Goal: Book appointment/travel/reservation

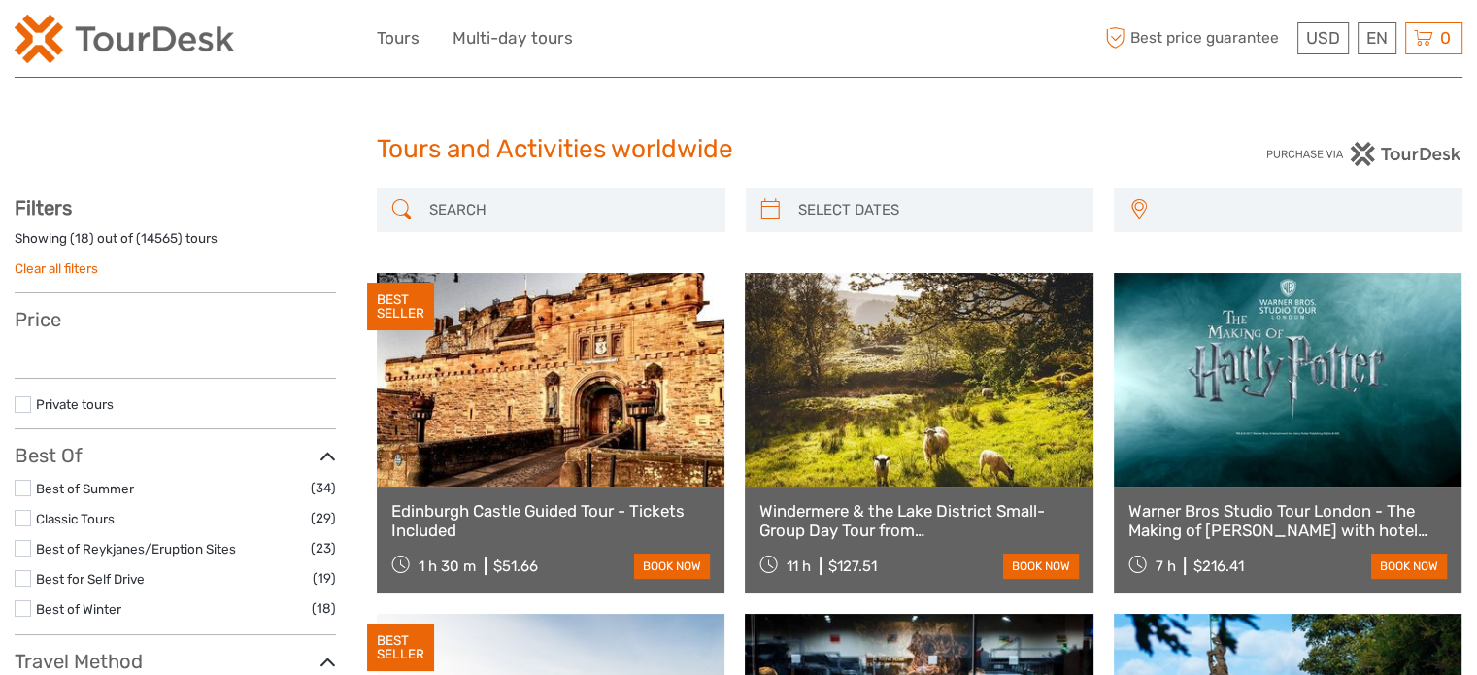
select select
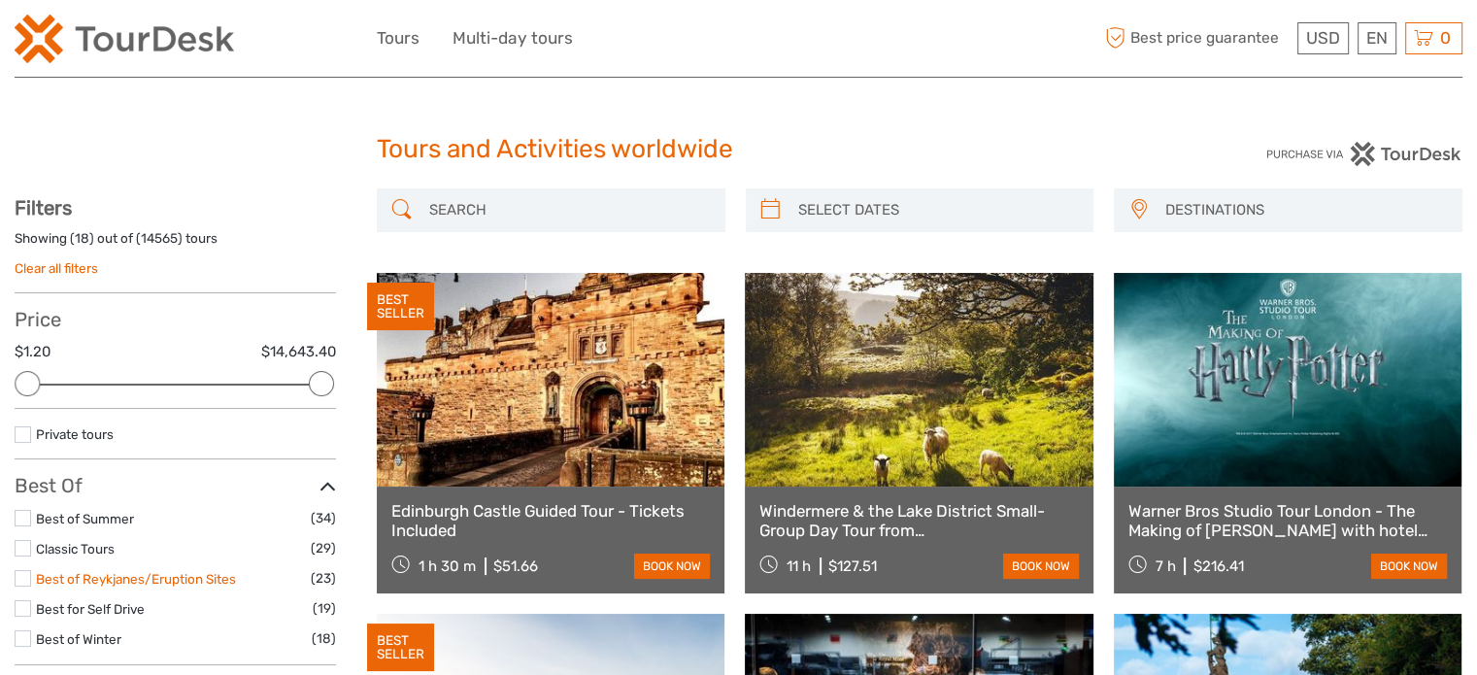
click at [180, 582] on link "Best of Reykjanes/Eruption Sites" at bounding box center [136, 579] width 200 height 16
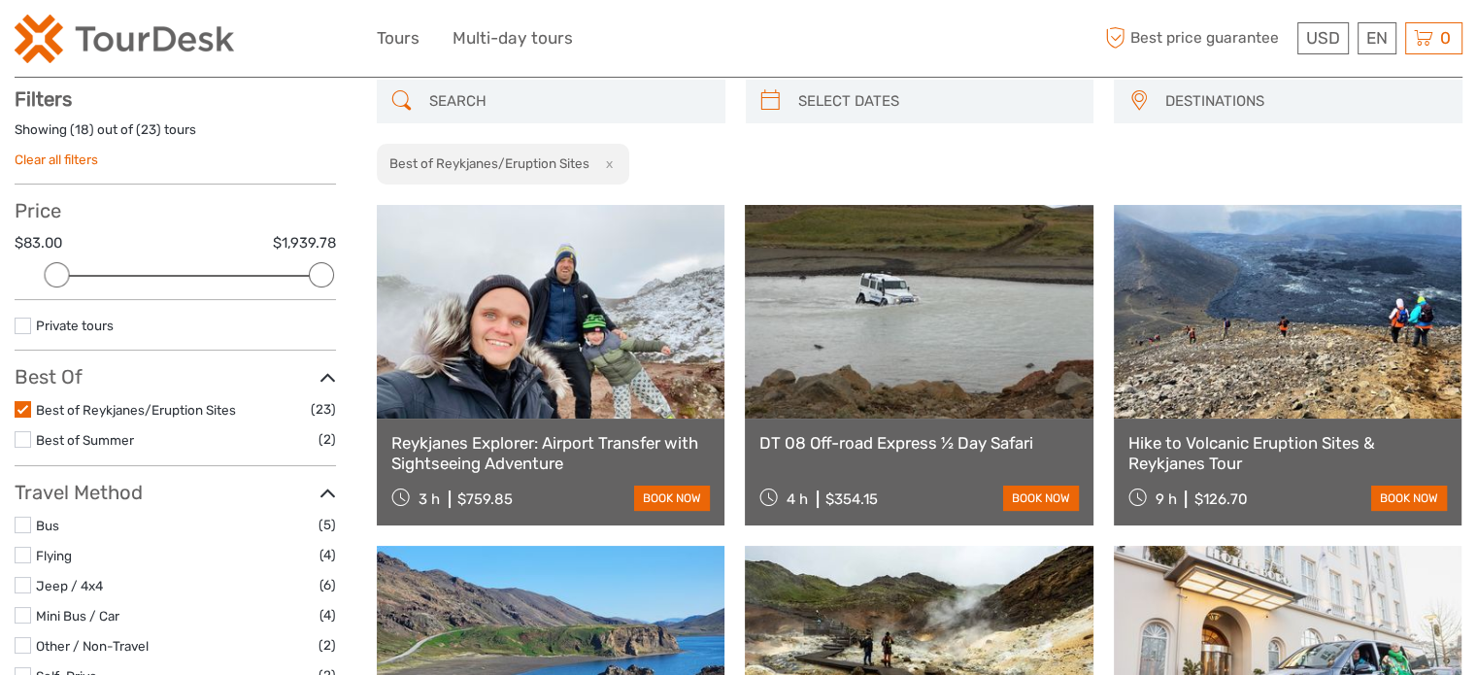
scroll to position [110, 0]
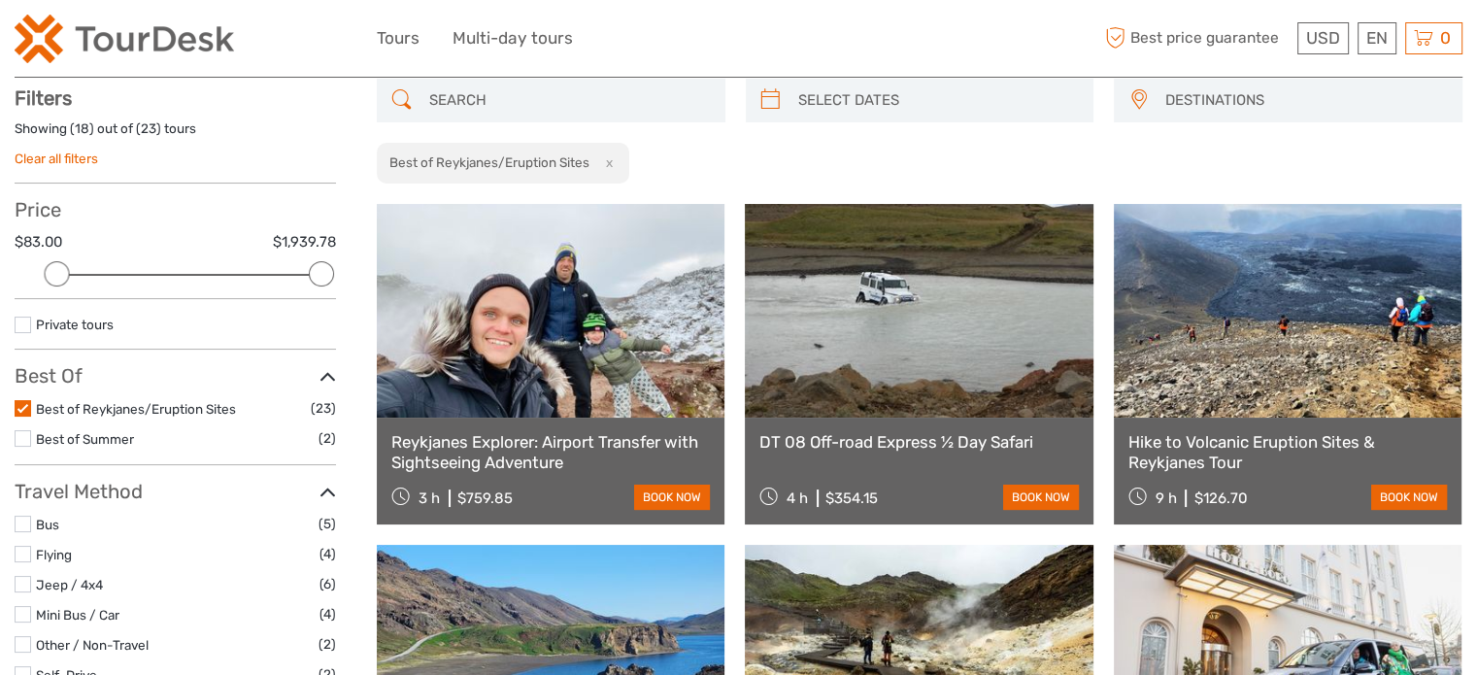
scroll to position [109, 0]
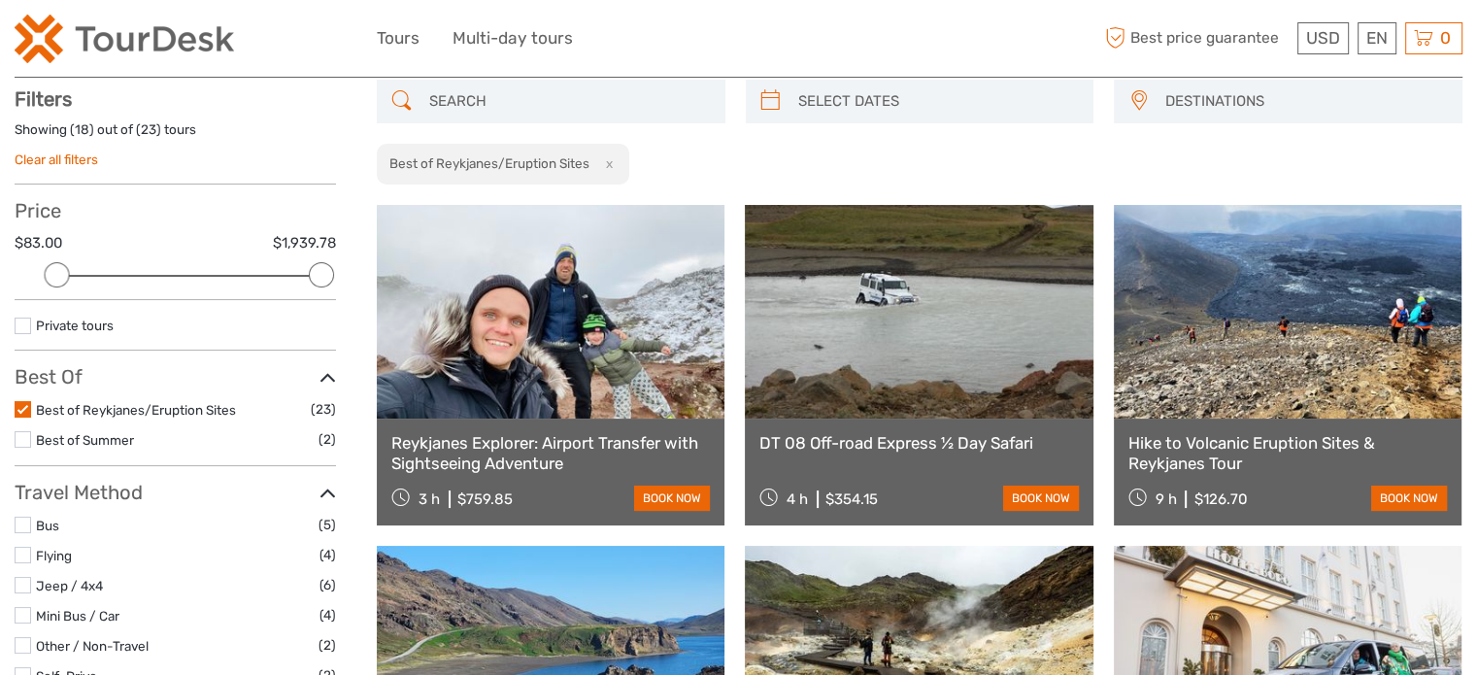
click at [22, 406] on label at bounding box center [23, 409] width 17 height 17
click at [0, 0] on input "checkbox" at bounding box center [0, 0] width 0 height 0
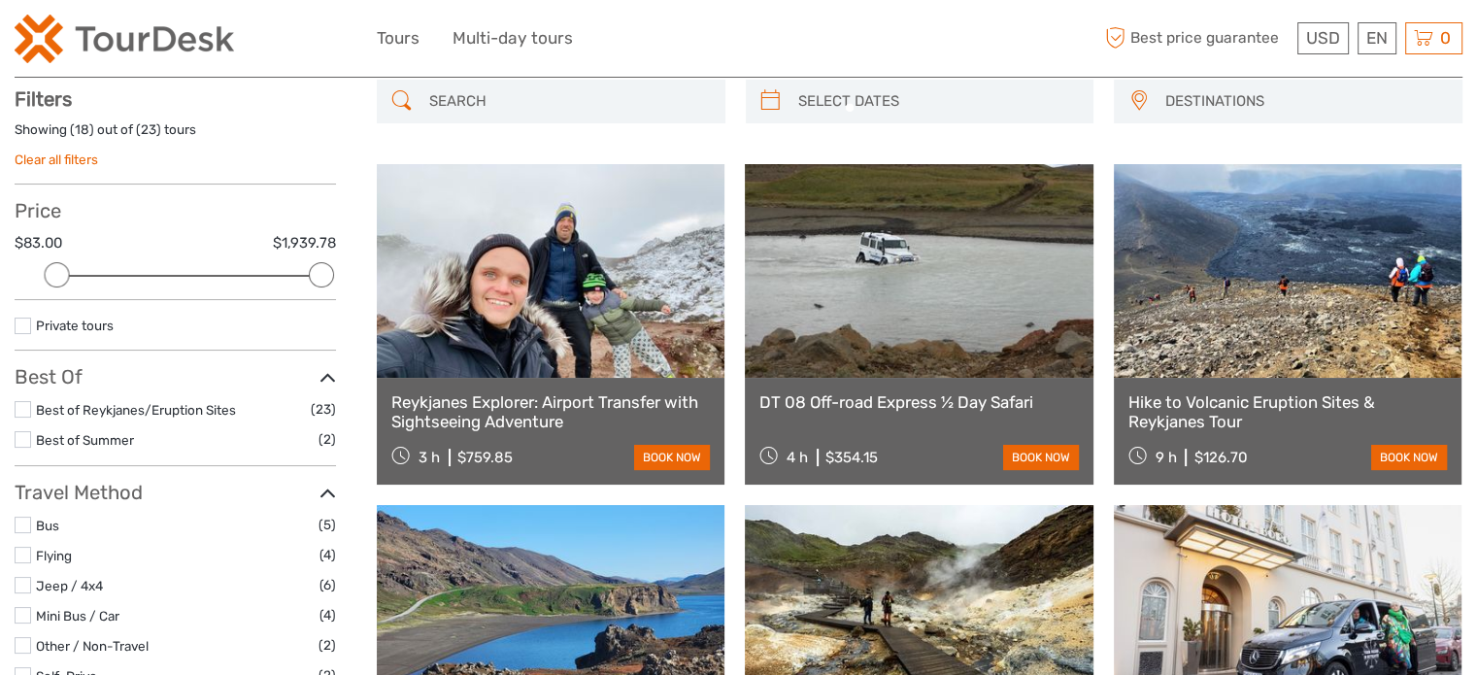
scroll to position [110, 0]
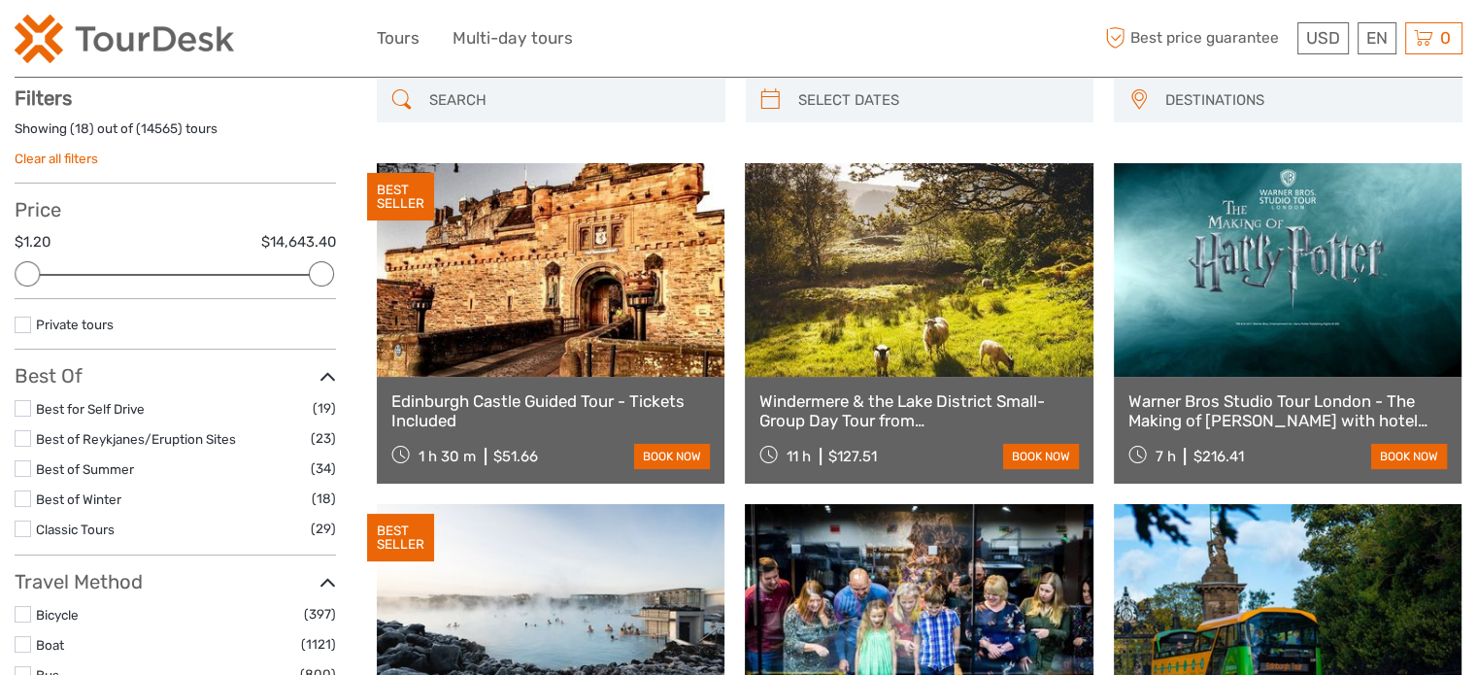
click at [24, 440] on label at bounding box center [23, 438] width 17 height 17
click at [0, 0] on input "checkbox" at bounding box center [0, 0] width 0 height 0
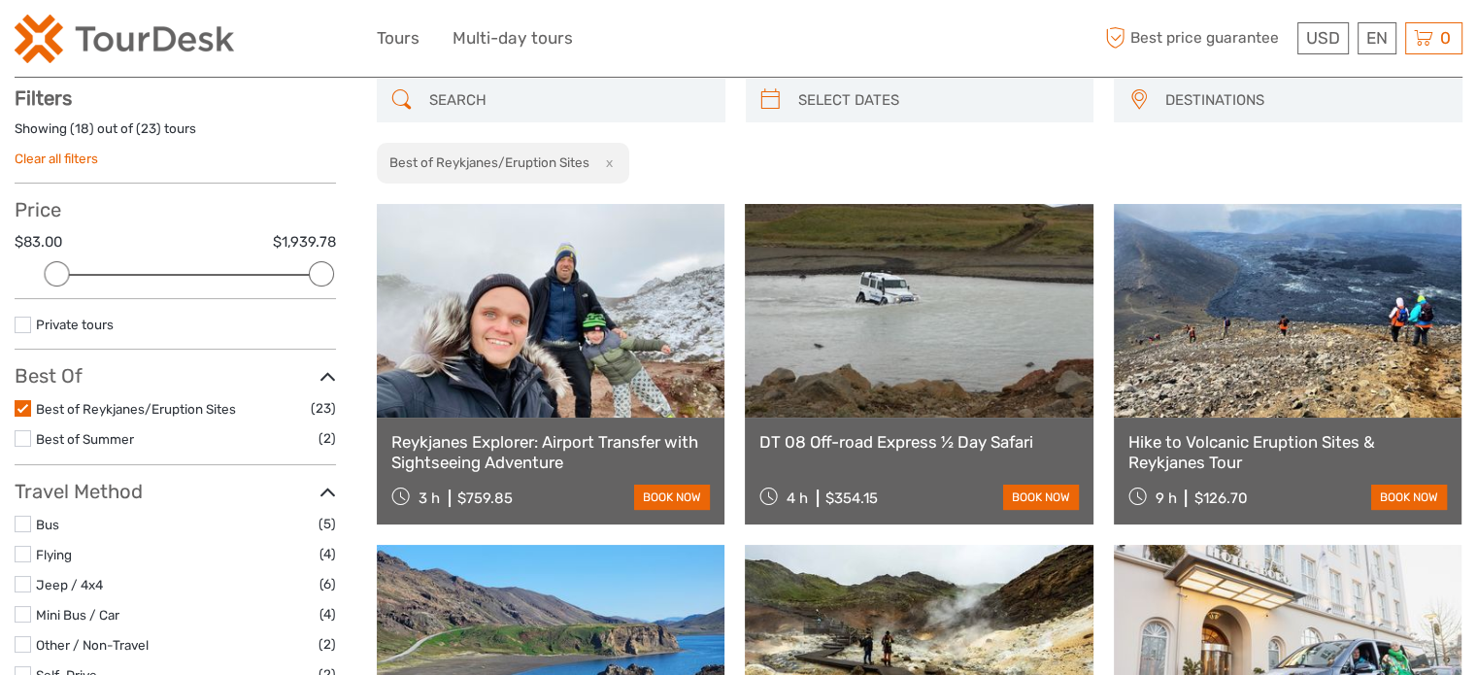
click at [24, 439] on label at bounding box center [23, 438] width 17 height 17
click at [0, 0] on input "checkbox" at bounding box center [0, 0] width 0 height 0
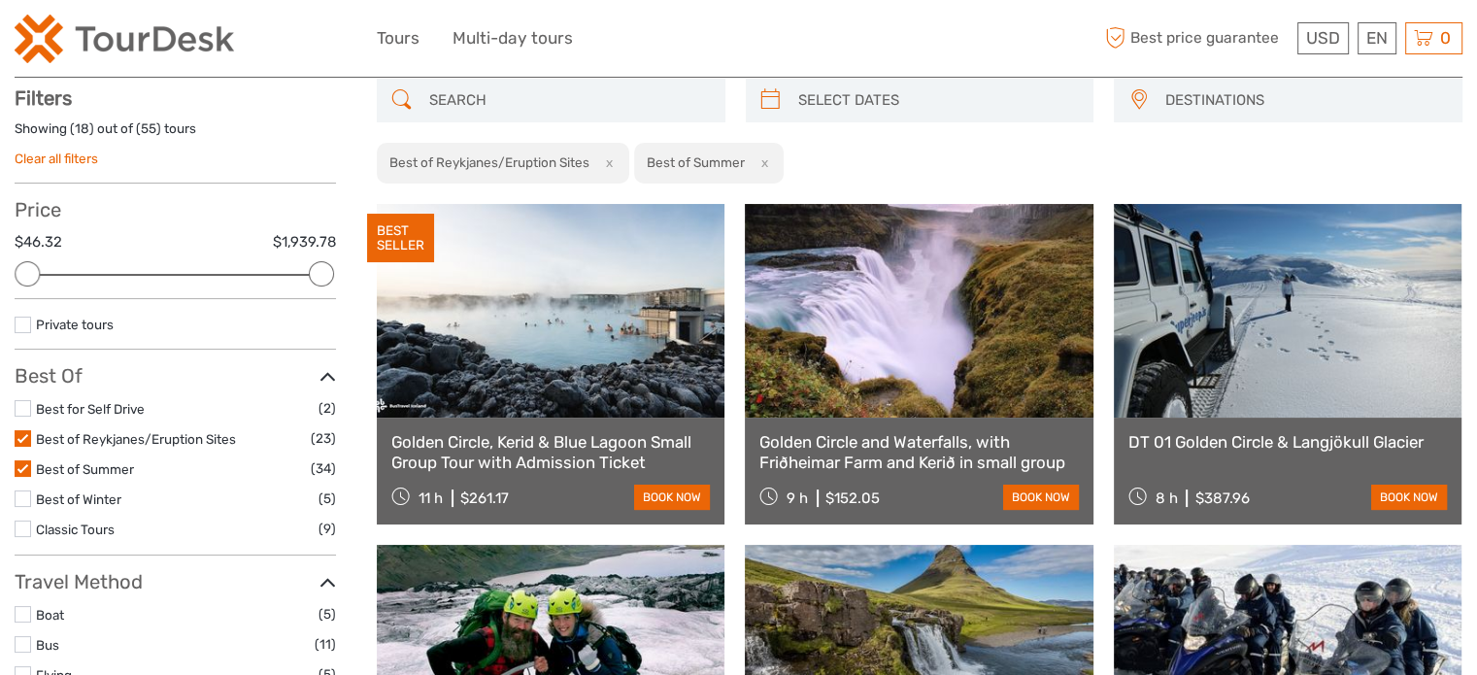
click at [23, 464] on label at bounding box center [23, 468] width 17 height 17
click at [0, 0] on input "checkbox" at bounding box center [0, 0] width 0 height 0
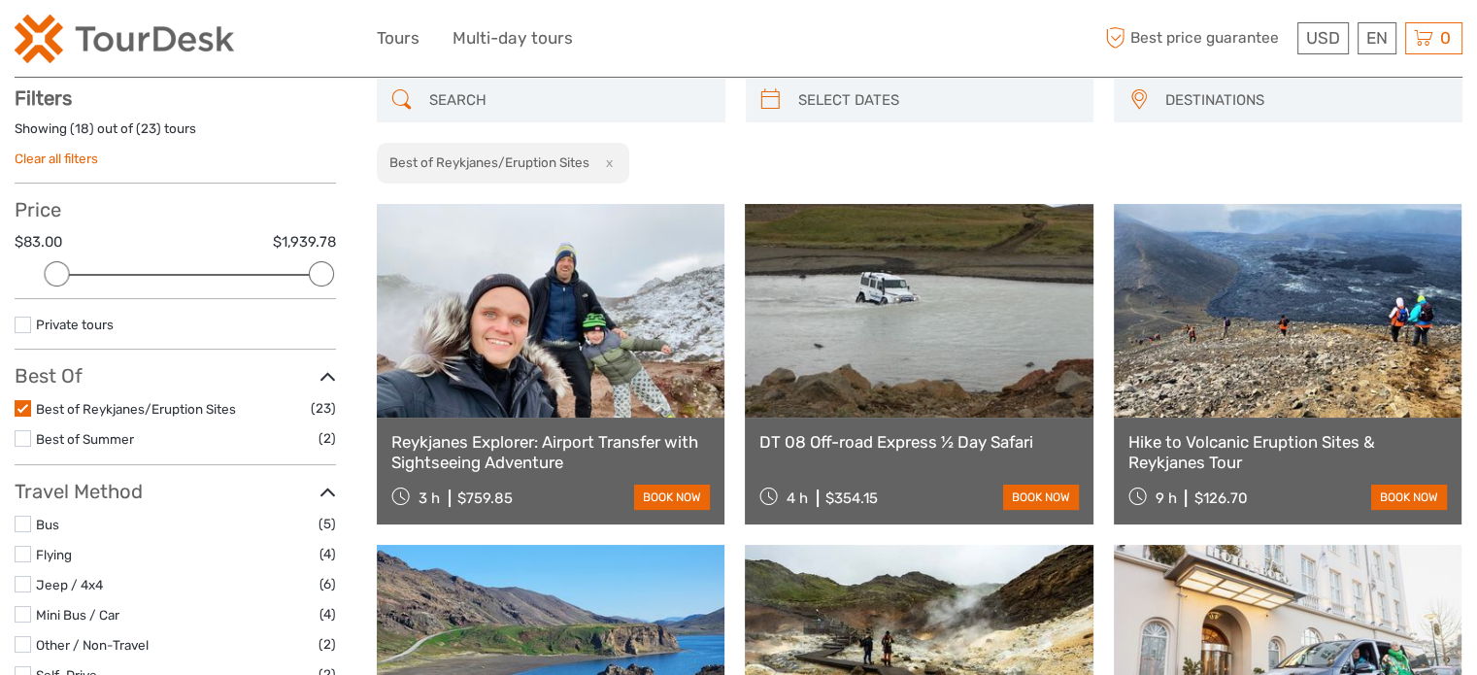
click at [20, 436] on label at bounding box center [23, 438] width 17 height 17
click at [0, 0] on input "checkbox" at bounding box center [0, 0] width 0 height 0
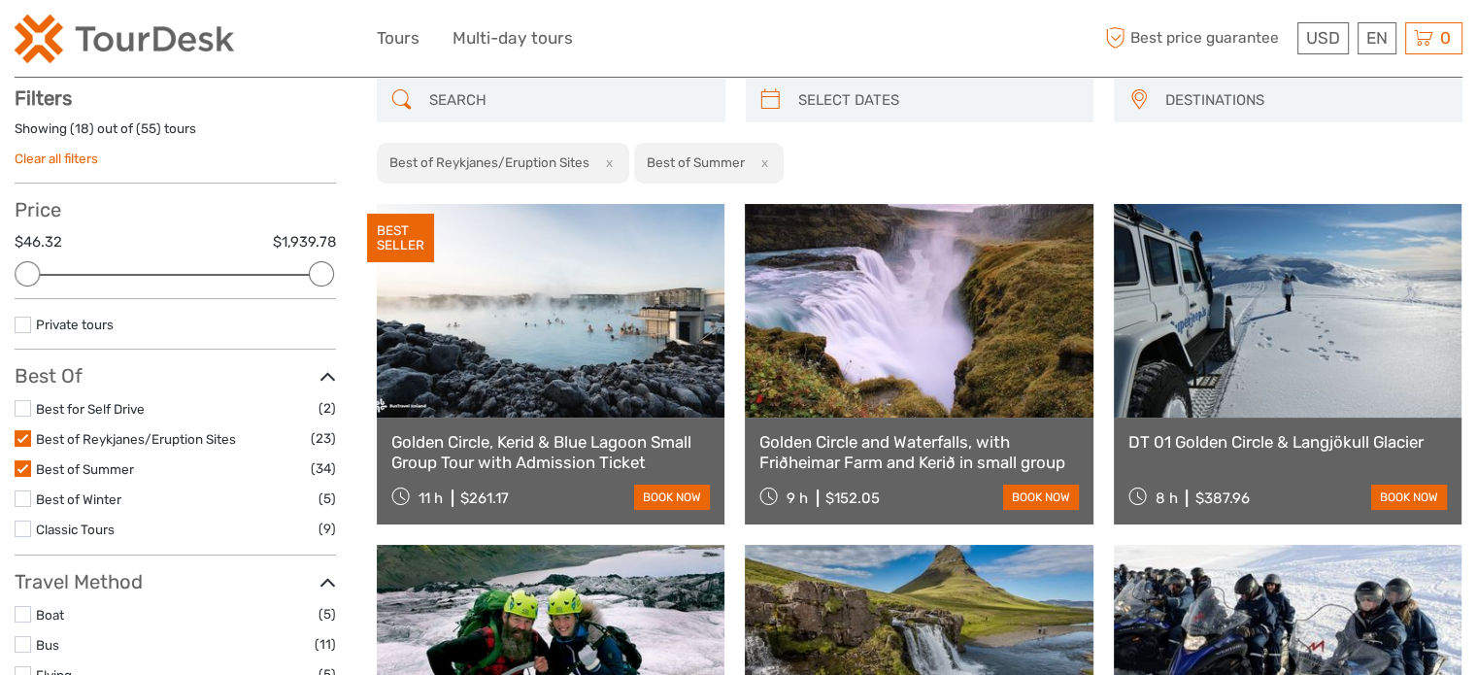
click at [20, 434] on label at bounding box center [23, 438] width 17 height 17
click at [0, 0] on input "checkbox" at bounding box center [0, 0] width 0 height 0
click at [21, 466] on label at bounding box center [23, 468] width 17 height 17
click at [0, 0] on input "checkbox" at bounding box center [0, 0] width 0 height 0
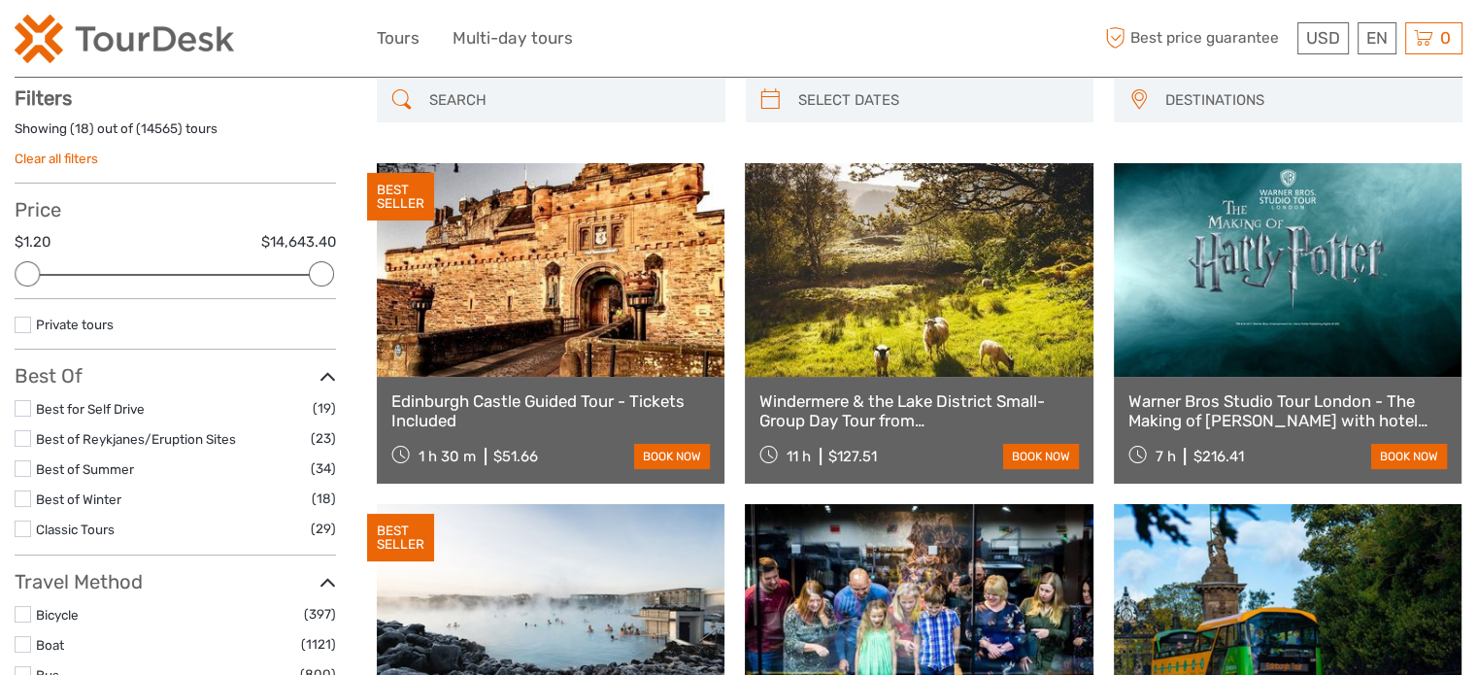
click at [730, 137] on div "DESTINATIONS [GEOGRAPHIC_DATA] [GEOGRAPHIC_DATA] [GEOGRAPHIC_DATA] [GEOGRAPHIC_…" at bounding box center [920, 111] width 1086 height 64
